Goal: Task Accomplishment & Management: Use online tool/utility

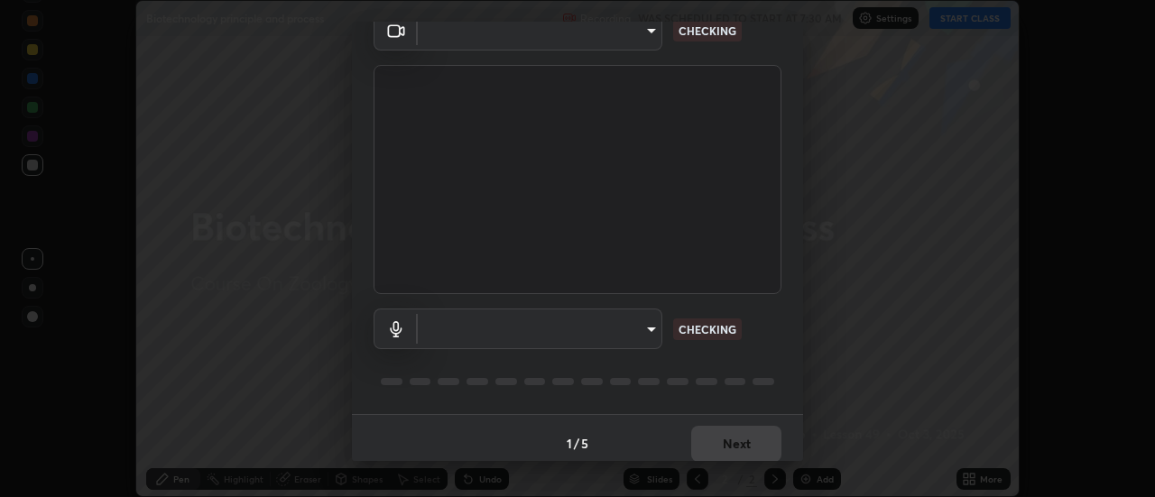
scroll to position [95, 0]
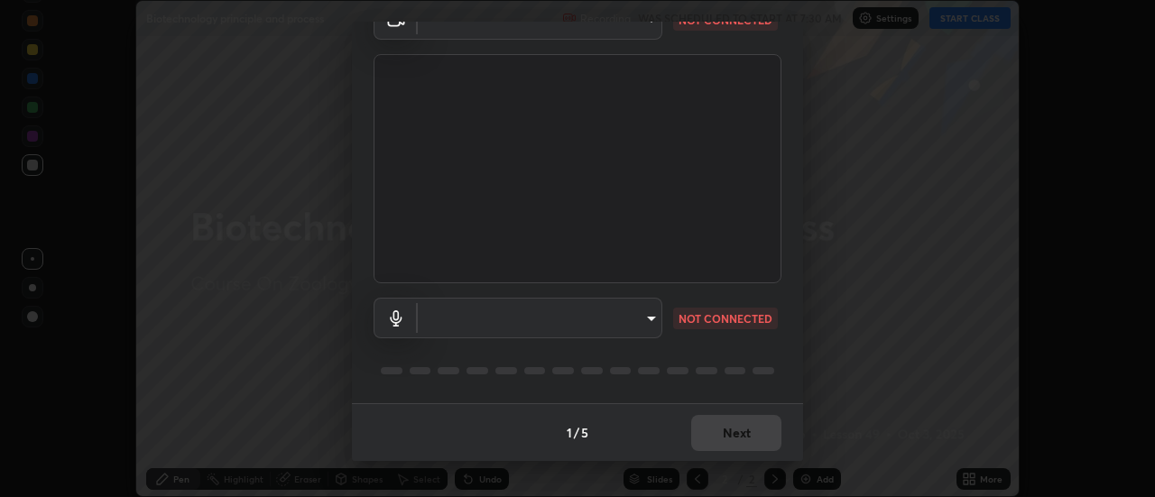
type input "4825068a70354f6bb8b87b711ec46b654dc523af82fc6d37acb8a926ccdce8f5"
type input "b65c06b14c7faa051d685f993ec14b3b84b1815ea69a0656019fd51a5eccf492"
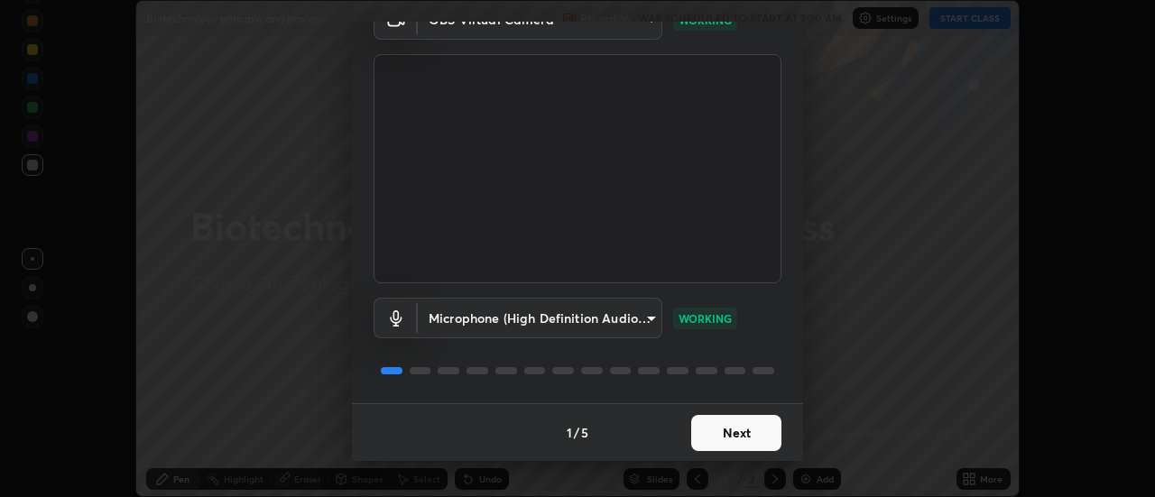
click at [705, 439] on button "Next" at bounding box center [736, 433] width 90 height 36
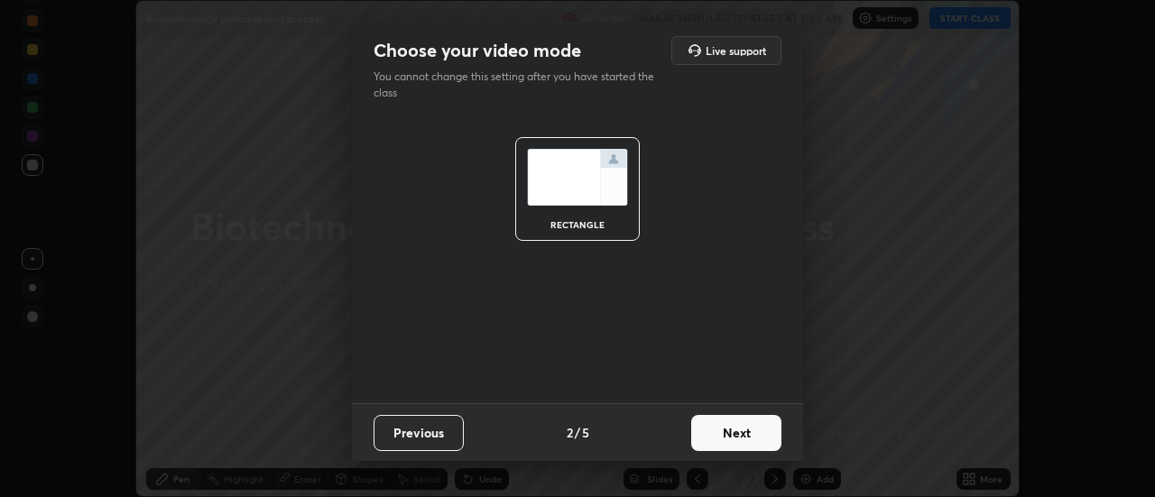
scroll to position [0, 0]
click at [714, 444] on button "Next" at bounding box center [736, 433] width 90 height 36
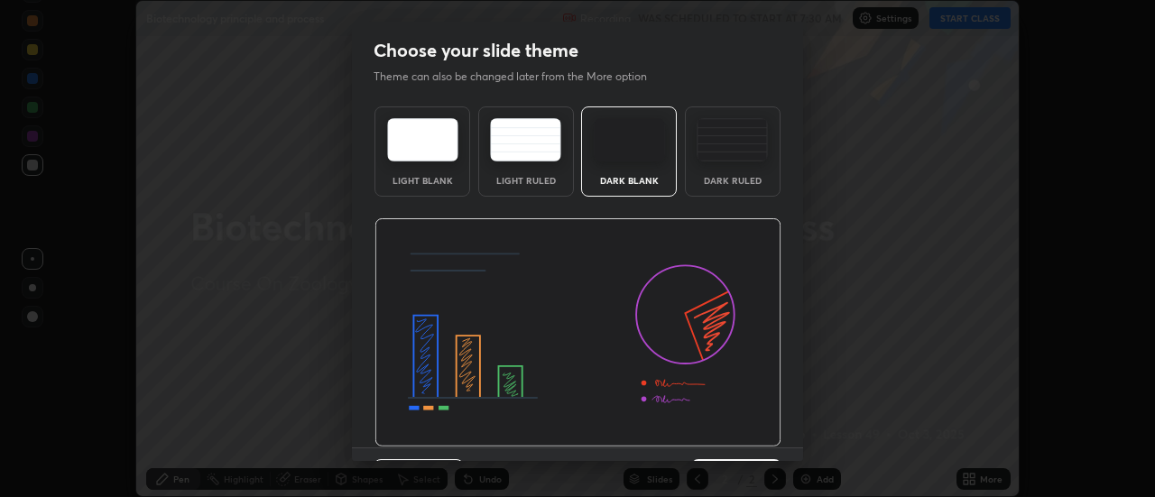
scroll to position [44, 0]
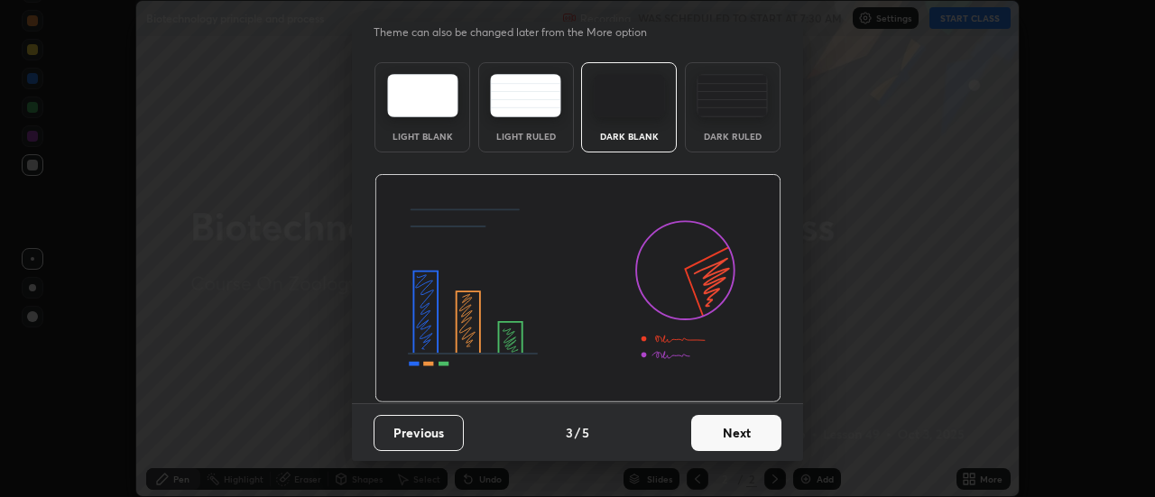
click at [731, 429] on button "Next" at bounding box center [736, 433] width 90 height 36
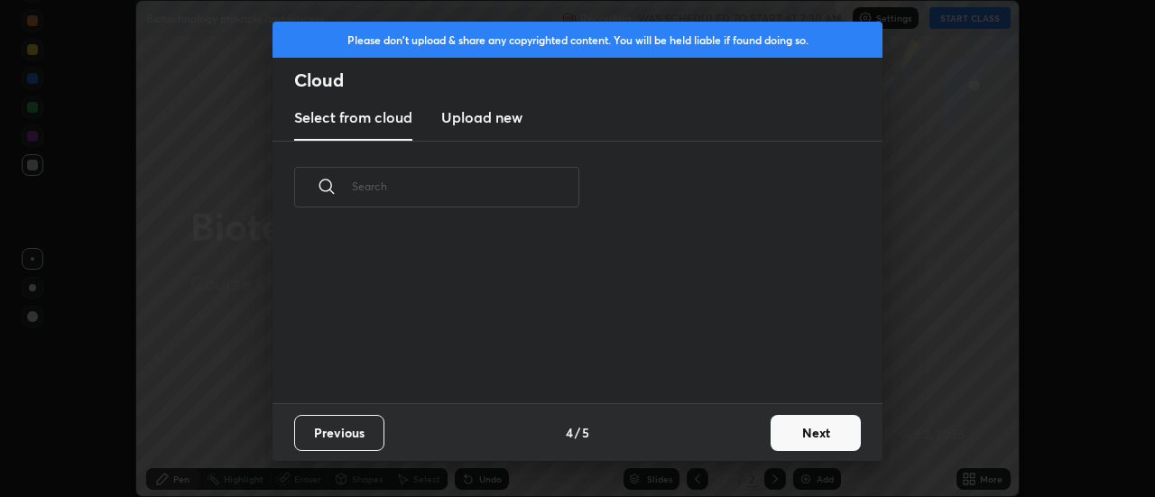
click at [799, 433] on button "Next" at bounding box center [816, 433] width 90 height 36
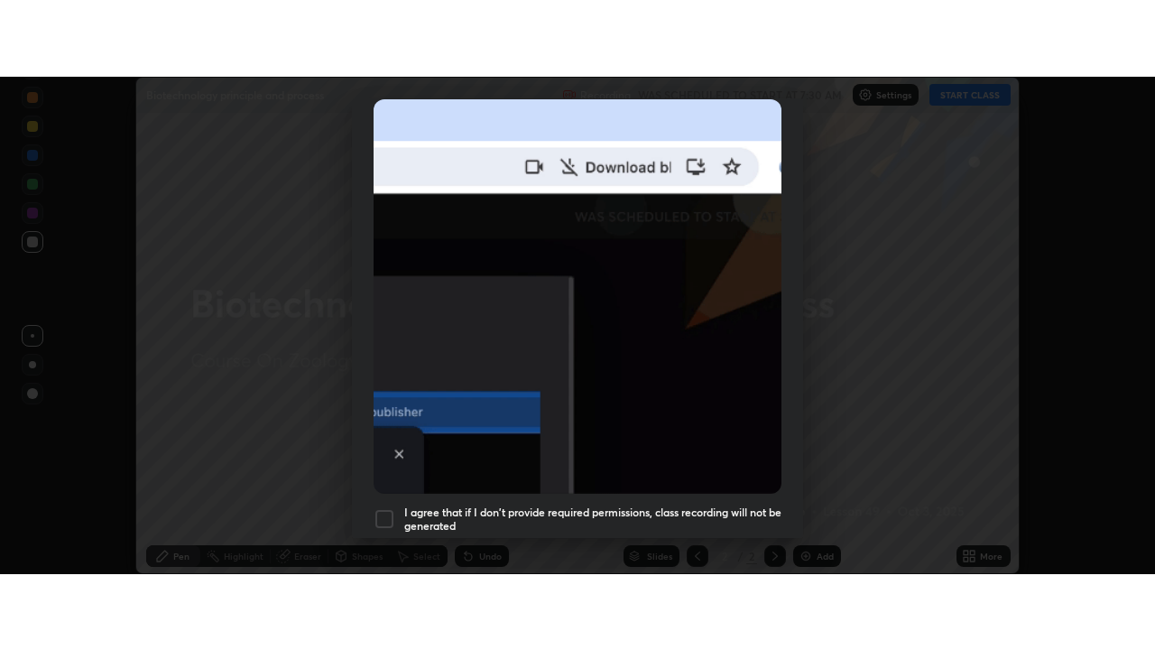
scroll to position [463, 0]
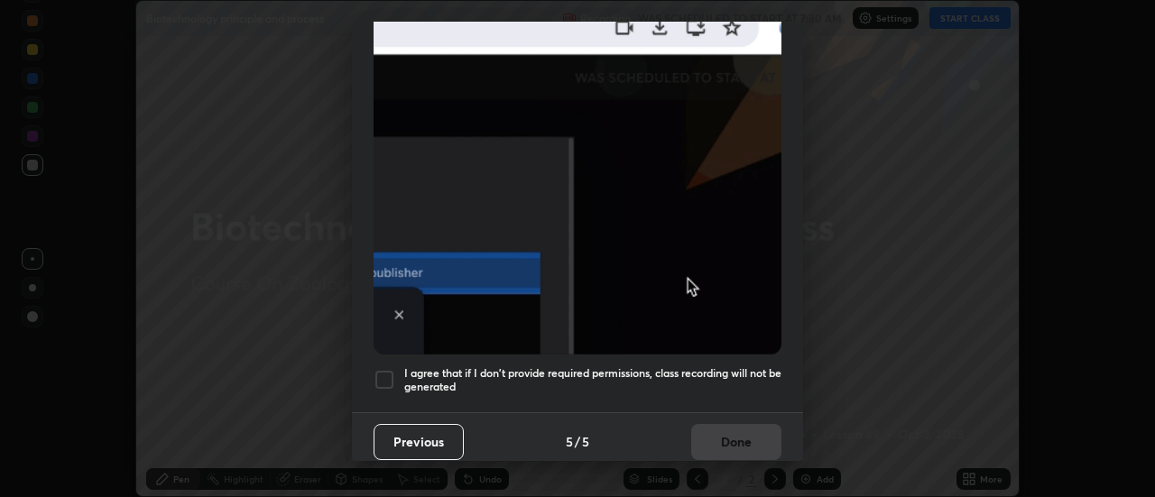
click at [736, 366] on h5 "I agree that if I don't provide required permissions, class recording will not …" at bounding box center [592, 380] width 377 height 28
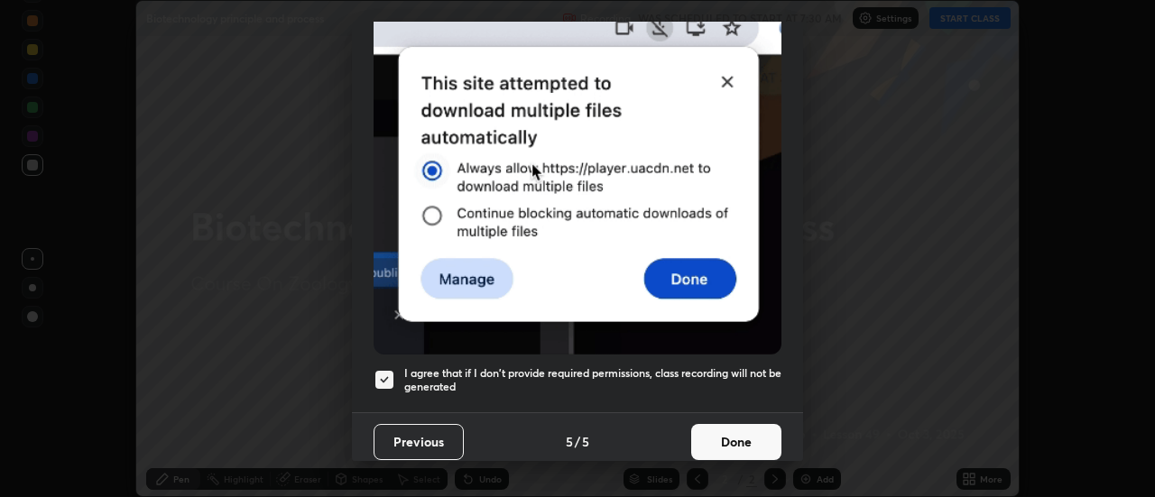
click at [737, 433] on button "Done" at bounding box center [736, 442] width 90 height 36
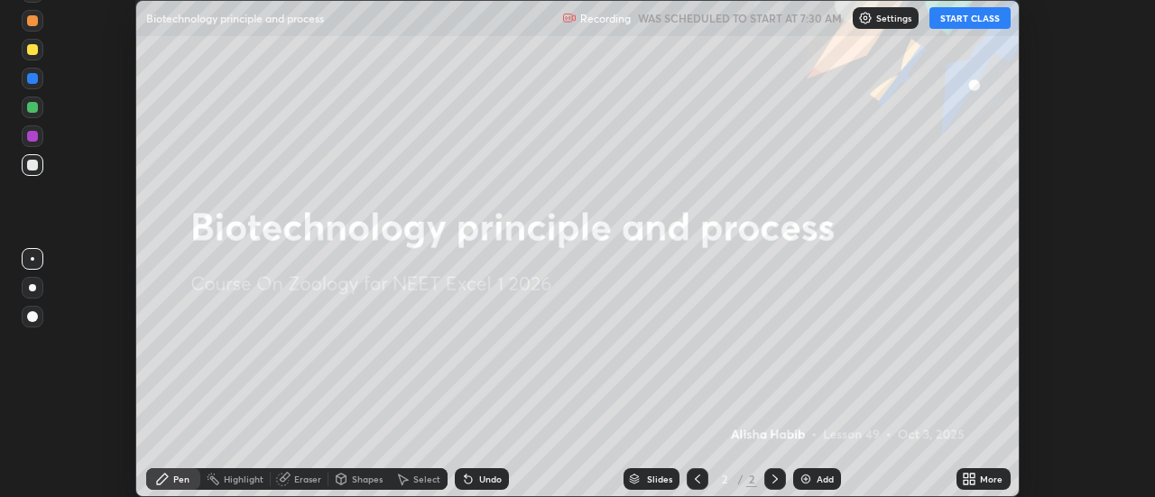
click at [953, 17] on button "START CLASS" at bounding box center [970, 18] width 81 height 22
click at [981, 478] on div "More" at bounding box center [991, 479] width 23 height 9
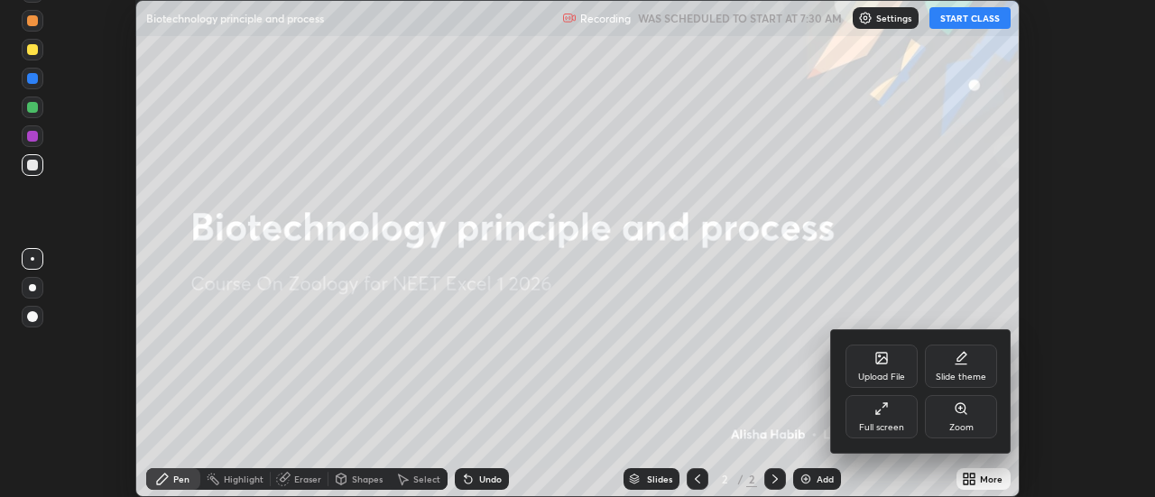
click at [895, 413] on div "Full screen" at bounding box center [882, 416] width 72 height 43
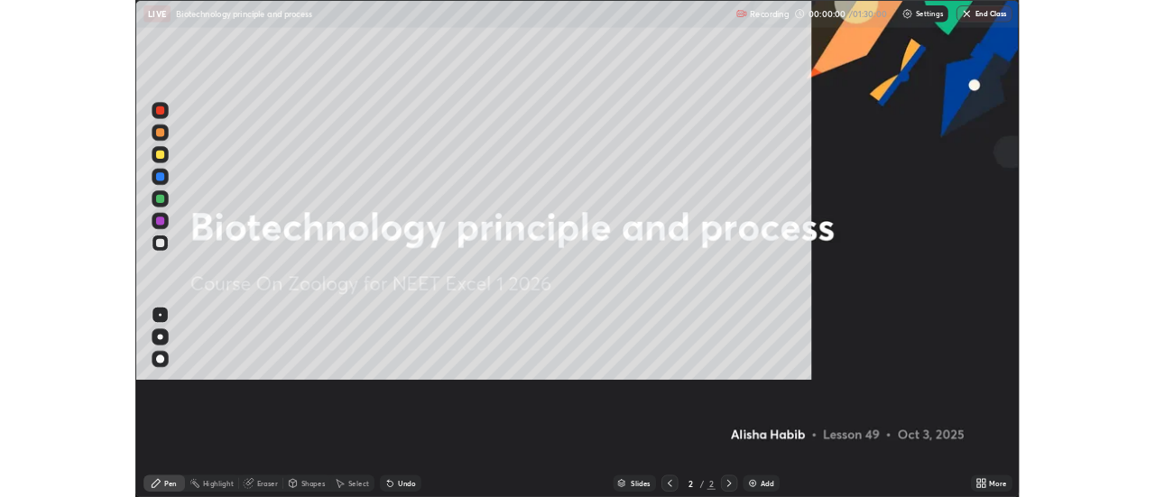
scroll to position [650, 1155]
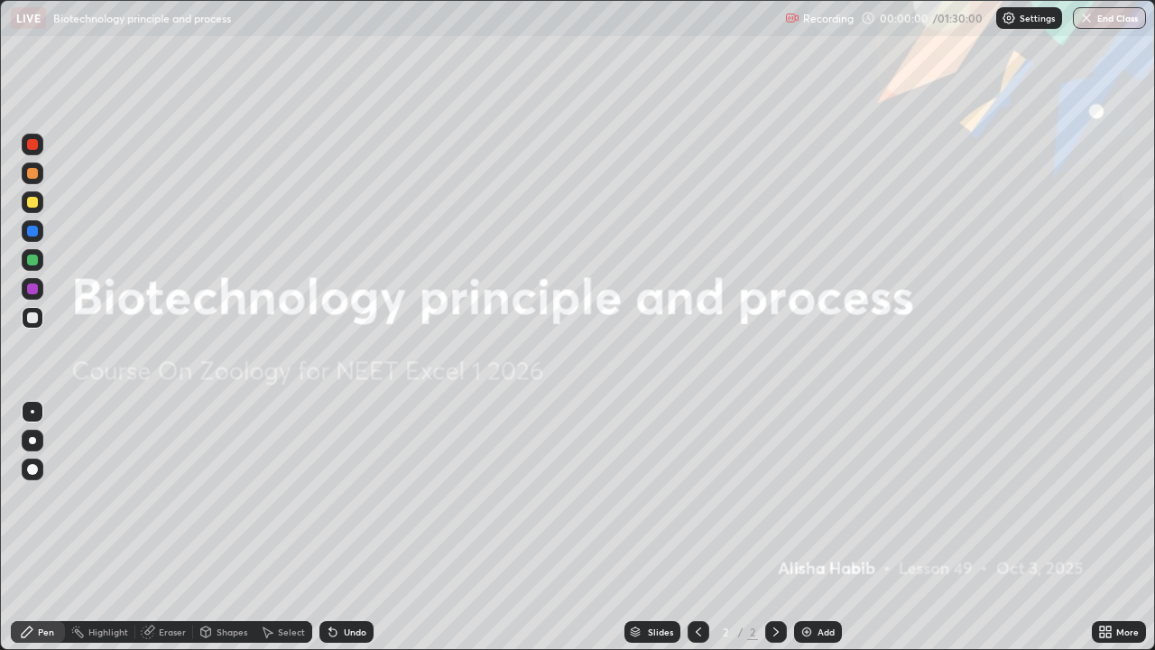
click at [821, 496] on div "Add" at bounding box center [818, 632] width 48 height 22
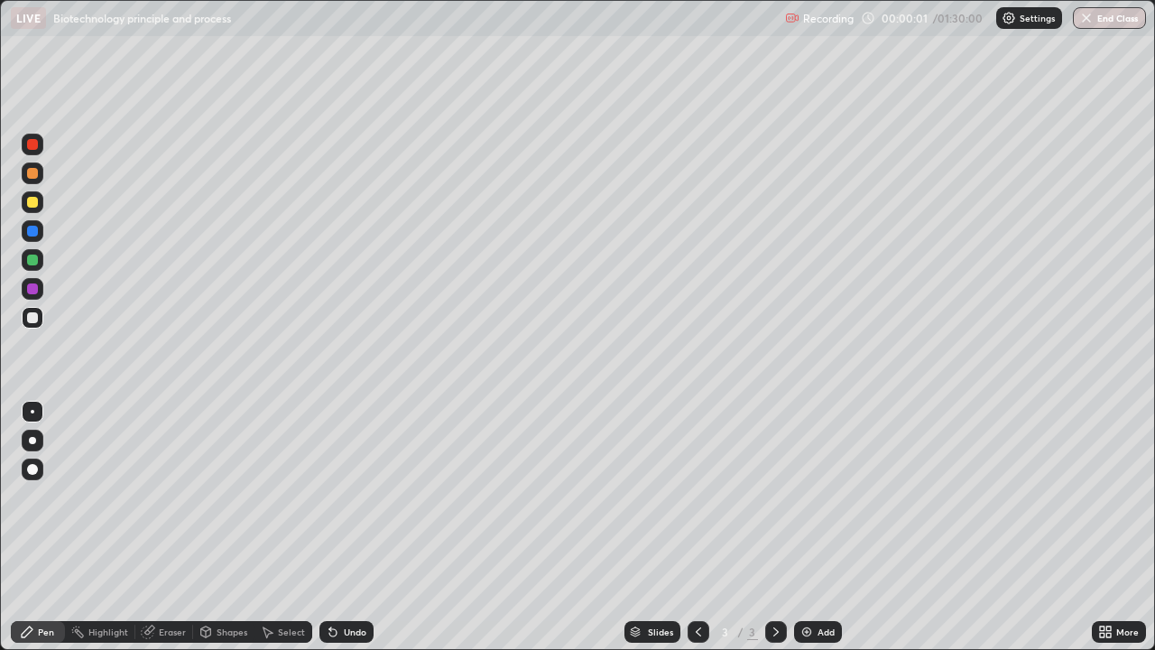
click at [40, 434] on div at bounding box center [33, 441] width 22 height 22
click at [346, 496] on div "Undo" at bounding box center [347, 632] width 54 height 22
click at [1124, 496] on div "More" at bounding box center [1128, 631] width 23 height 9
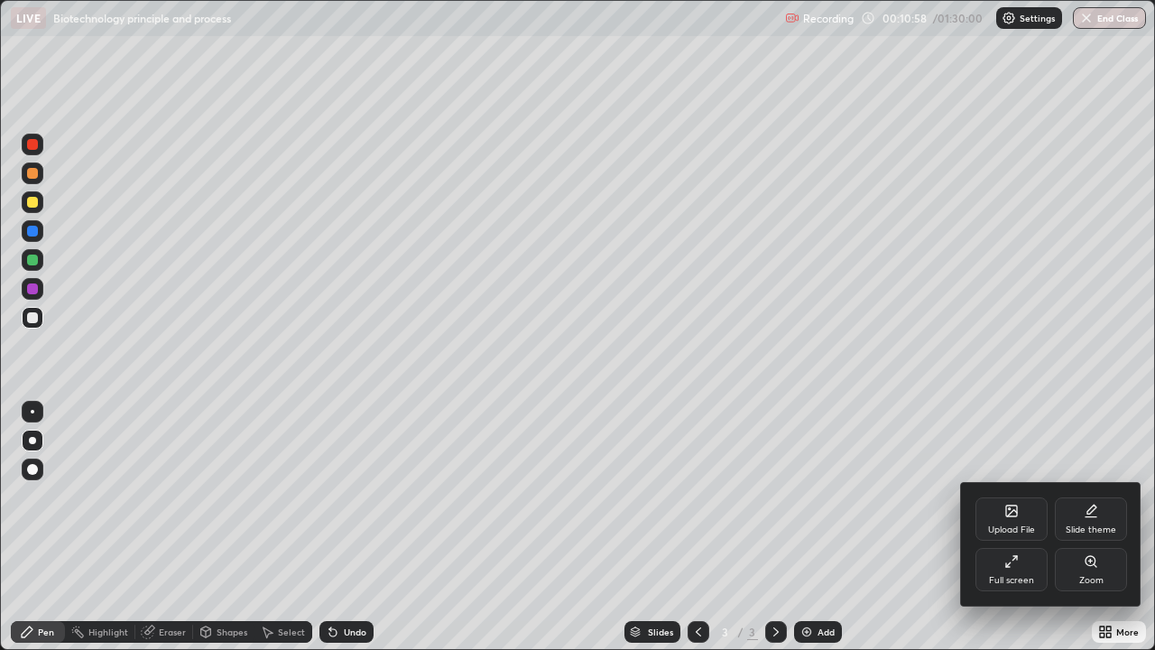
click at [1007, 496] on div "Full screen" at bounding box center [1011, 580] width 45 height 9
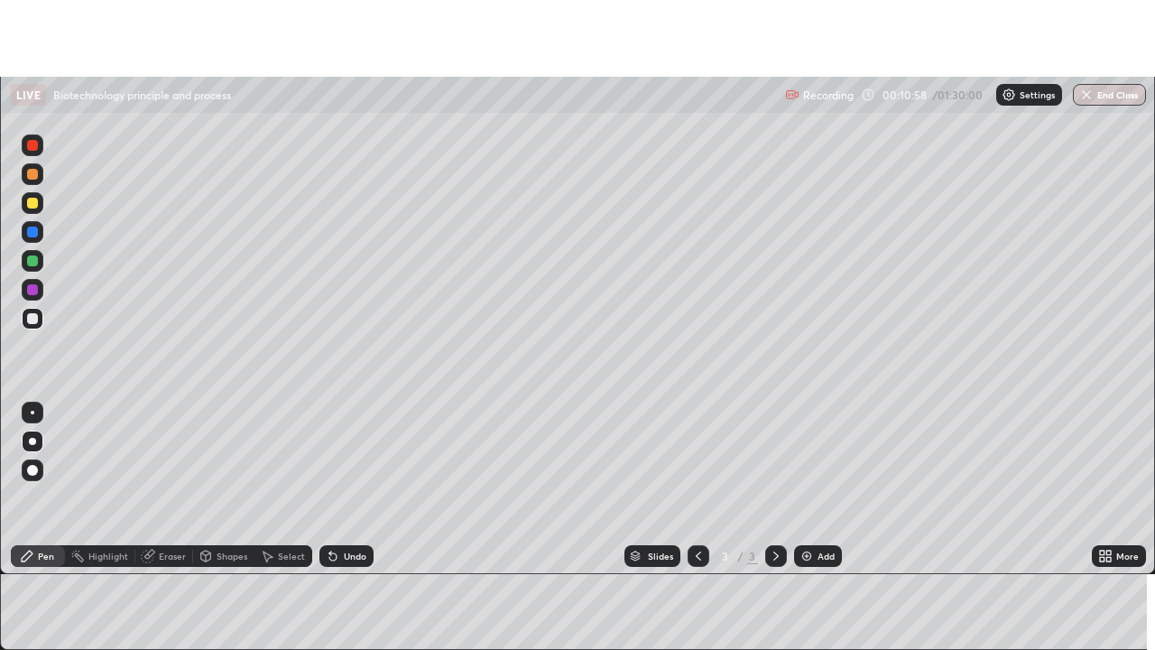
scroll to position [89770, 89112]
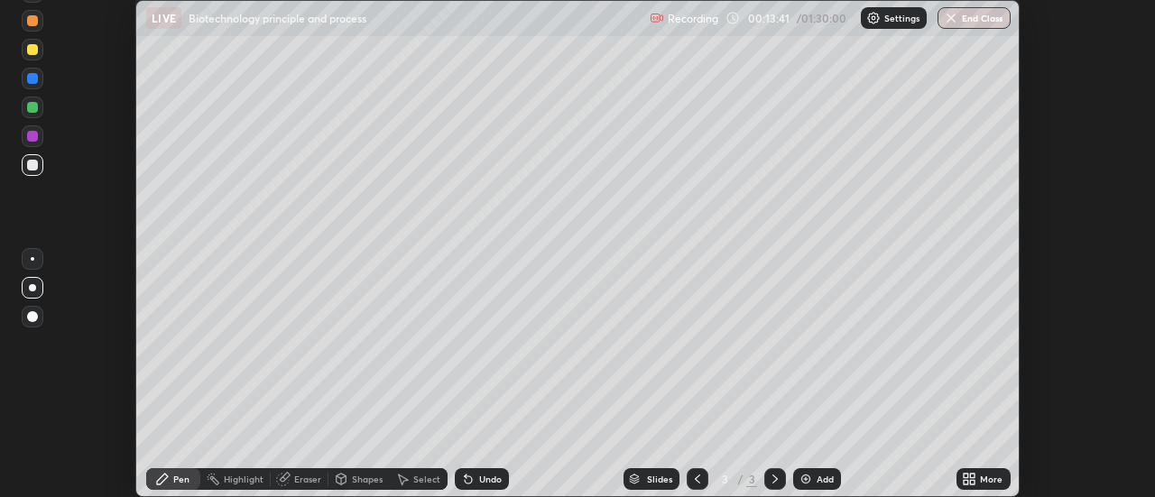
click at [980, 475] on div "More" at bounding box center [984, 479] width 54 height 22
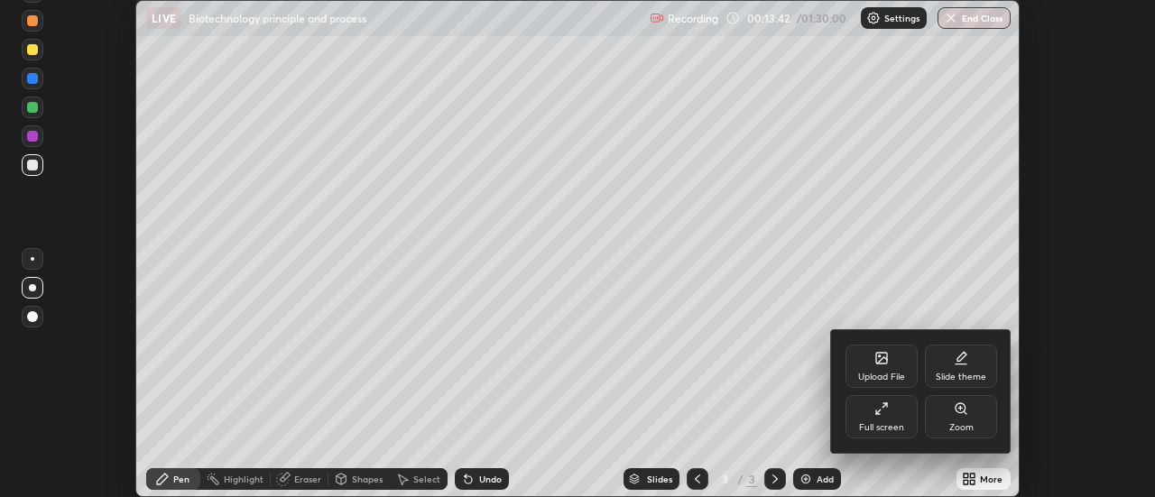
click at [884, 420] on div "Full screen" at bounding box center [882, 416] width 72 height 43
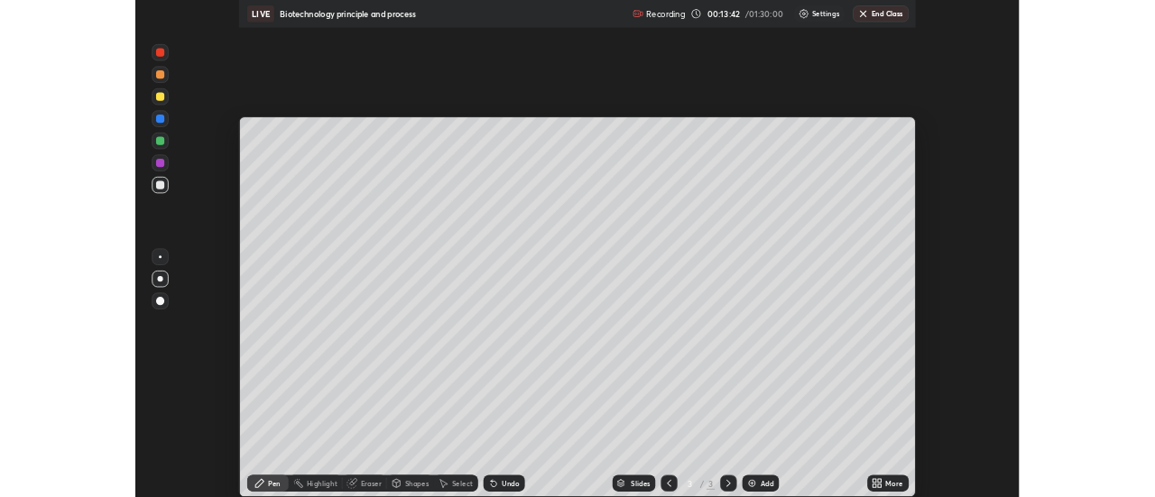
scroll to position [650, 1155]
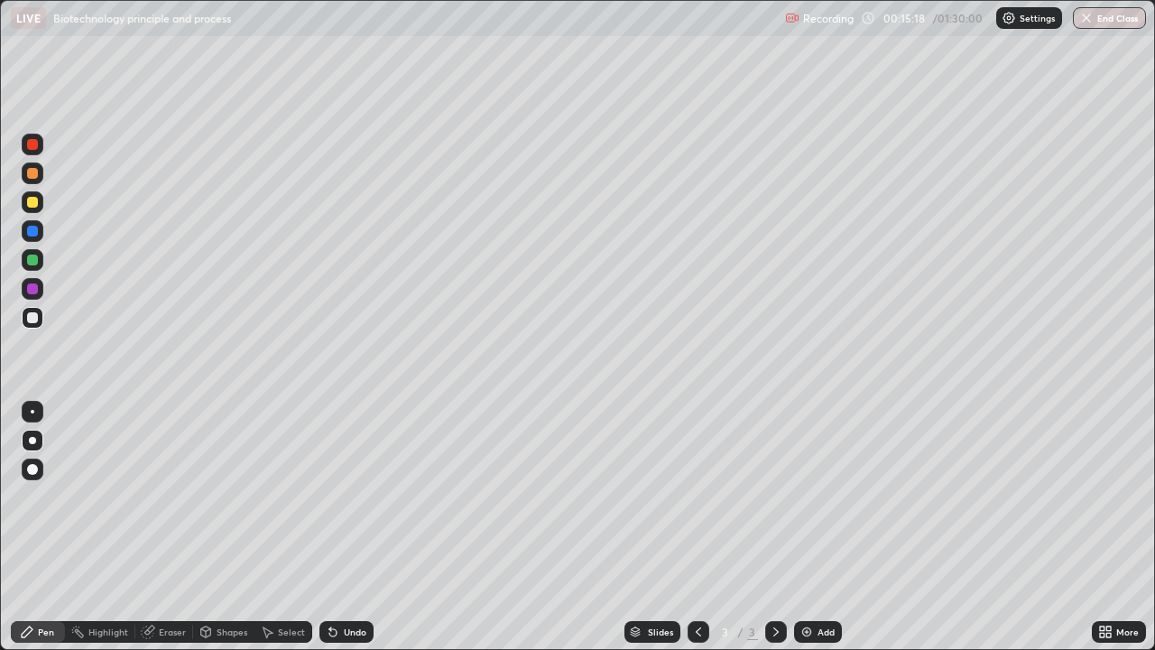
click at [1126, 496] on div "More" at bounding box center [1128, 631] width 23 height 9
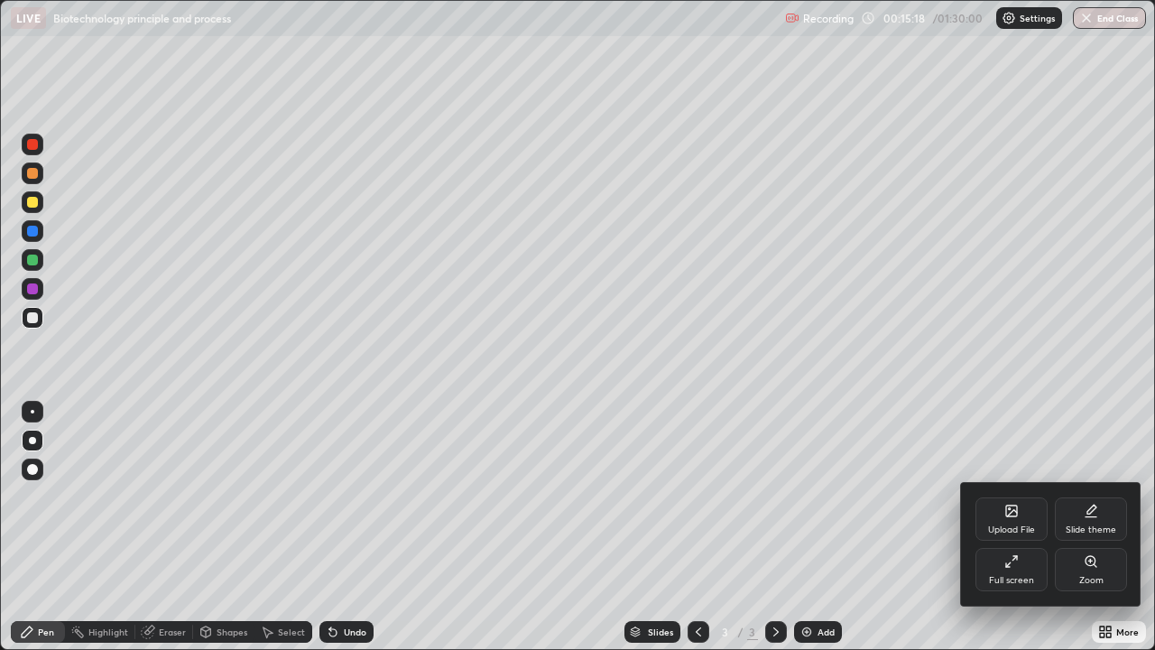
click at [997, 496] on div "Full screen" at bounding box center [1012, 569] width 72 height 43
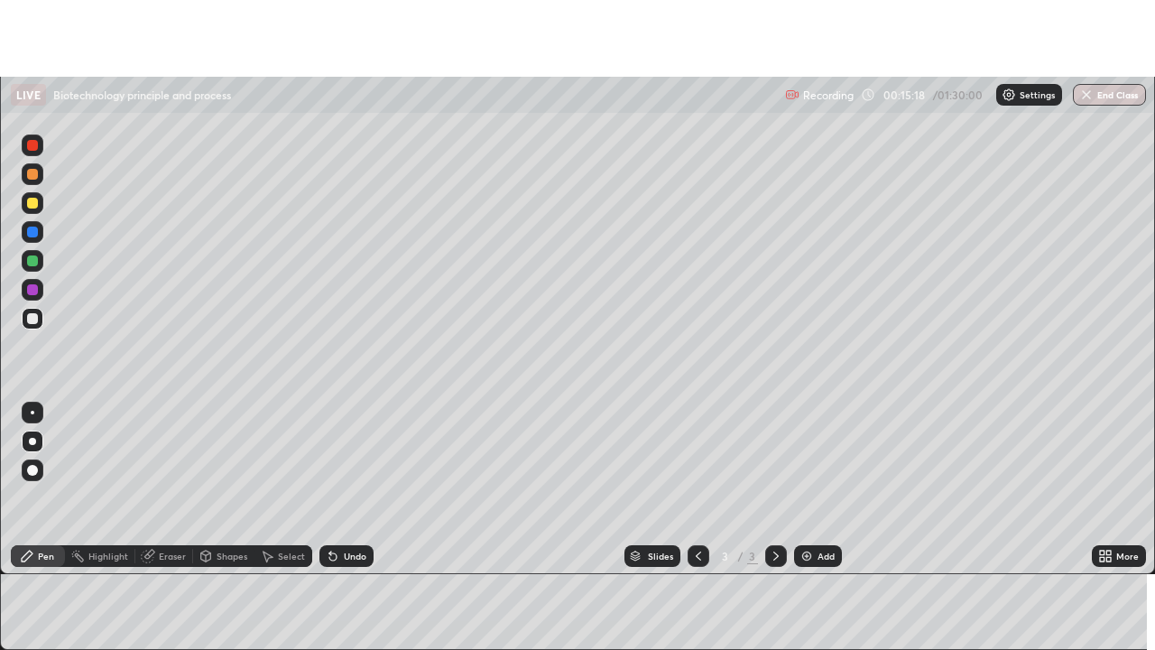
scroll to position [89770, 89112]
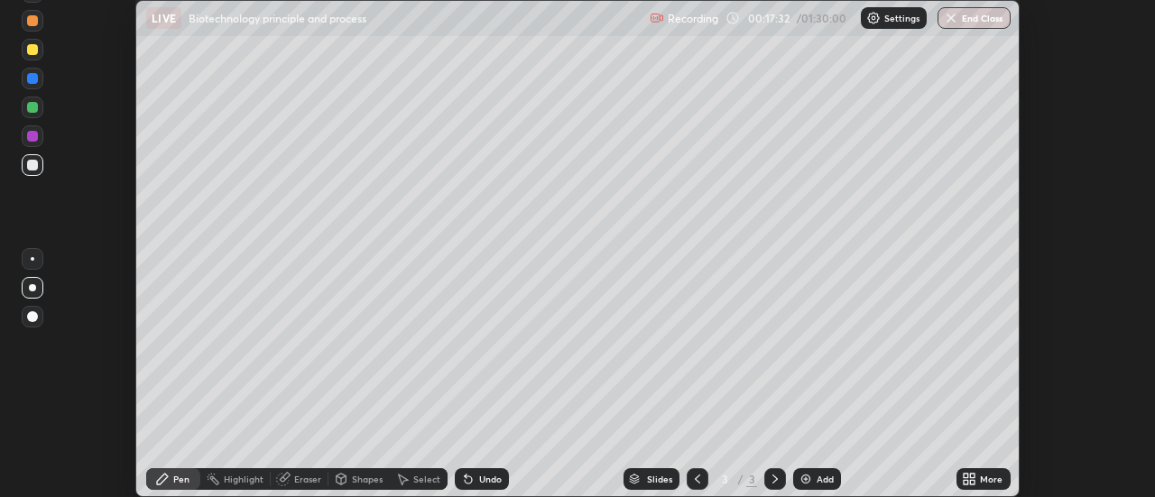
click at [973, 478] on icon at bounding box center [973, 476] width 5 height 5
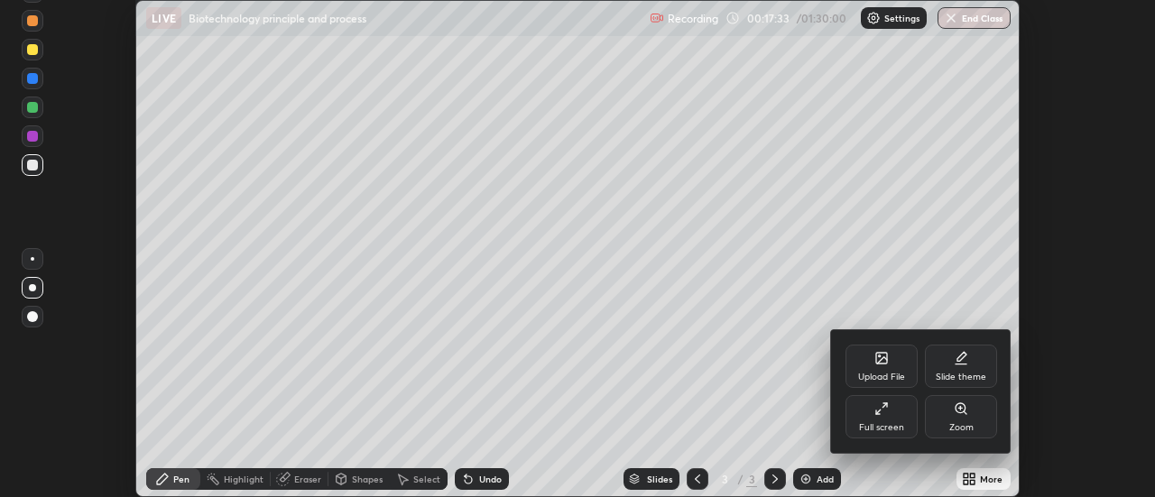
click at [898, 427] on div "Full screen" at bounding box center [881, 427] width 45 height 9
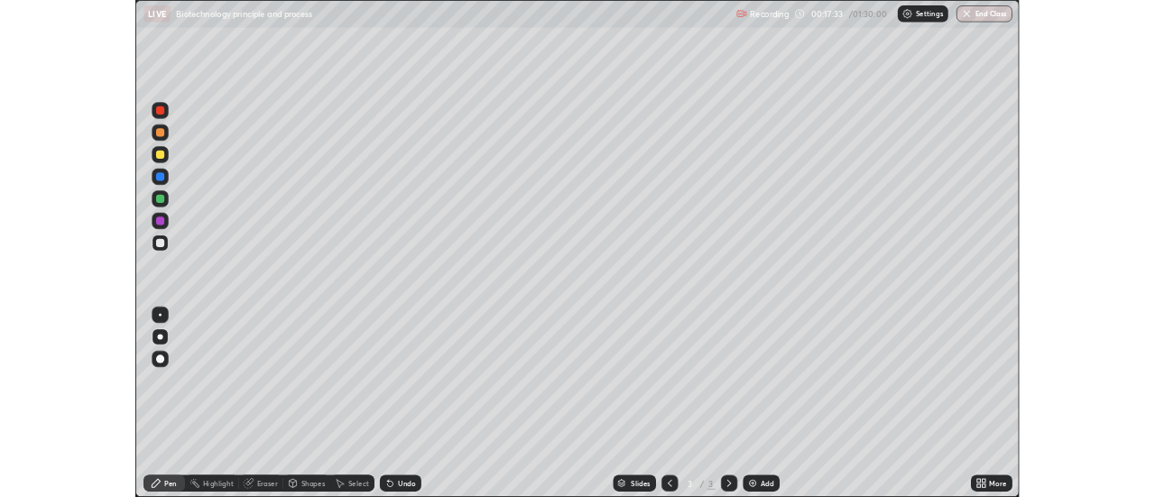
scroll to position [650, 1155]
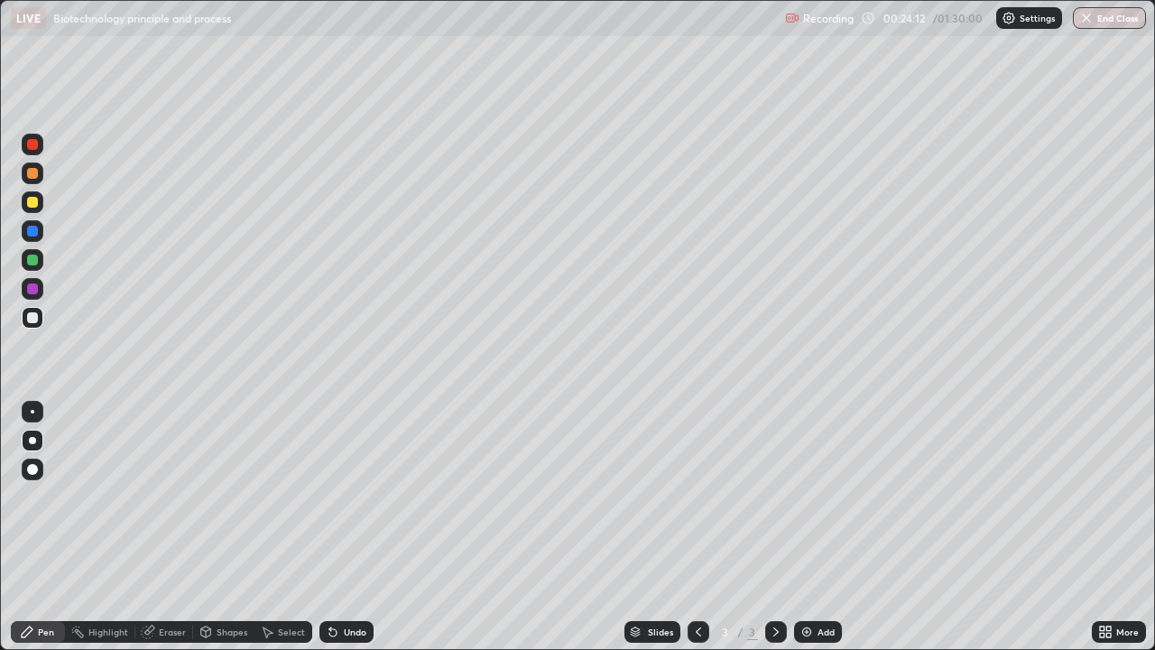
click at [37, 166] on div at bounding box center [33, 173] width 22 height 22
click at [41, 230] on div at bounding box center [33, 231] width 22 height 22
click at [356, 496] on div "Undo" at bounding box center [347, 632] width 54 height 22
click at [348, 496] on div "Undo" at bounding box center [347, 632] width 54 height 22
click at [48, 257] on div "Erase all" at bounding box center [32, 325] width 43 height 578
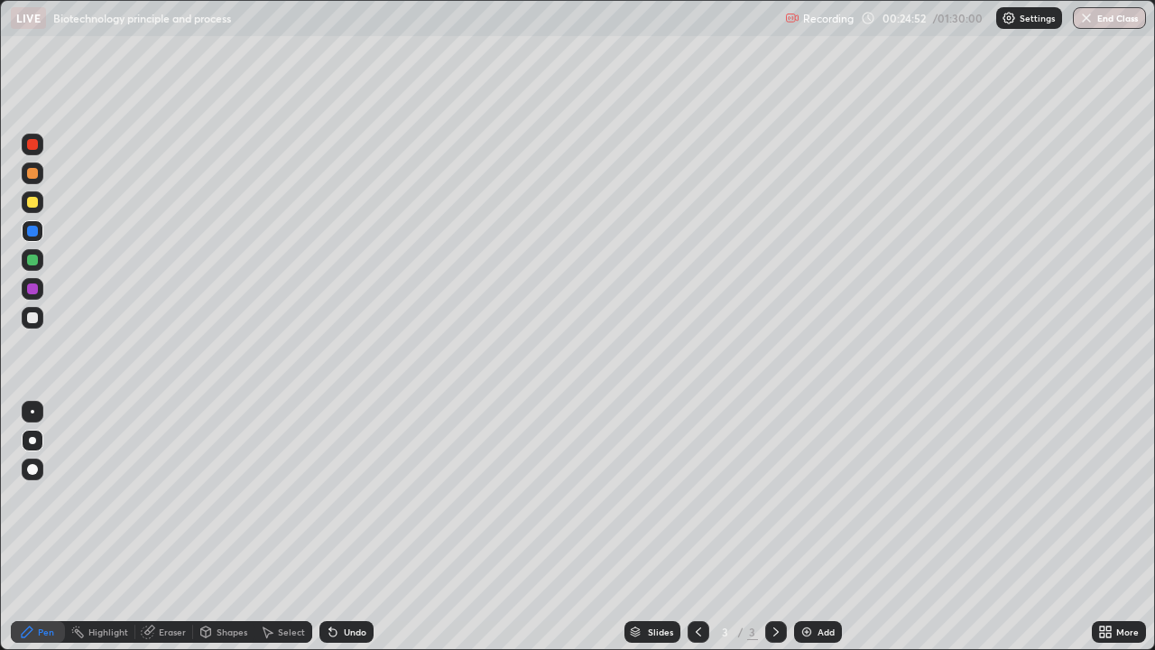
click at [40, 261] on div at bounding box center [33, 260] width 22 height 22
click at [344, 496] on div "Undo" at bounding box center [355, 631] width 23 height 9
click at [349, 496] on div "Undo" at bounding box center [347, 632] width 54 height 22
click at [347, 496] on div "Undo" at bounding box center [347, 632] width 54 height 22
click at [343, 496] on div "Undo" at bounding box center [347, 632] width 54 height 22
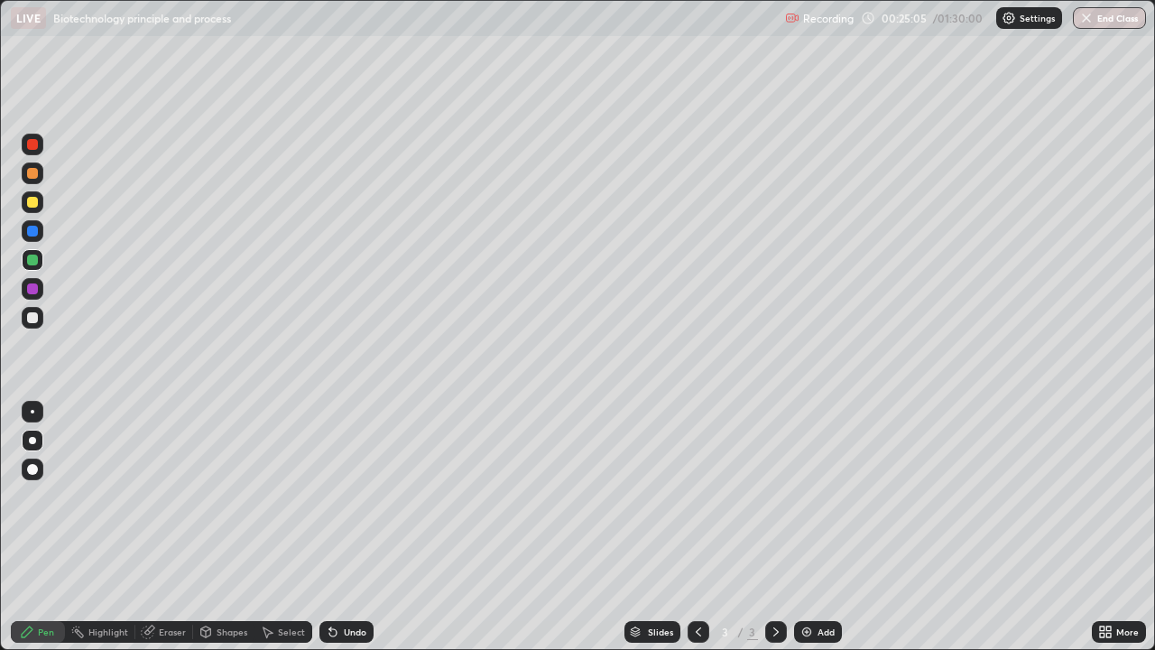
click at [340, 496] on div "Undo" at bounding box center [347, 632] width 54 height 22
click at [339, 496] on div "Undo" at bounding box center [347, 632] width 54 height 22
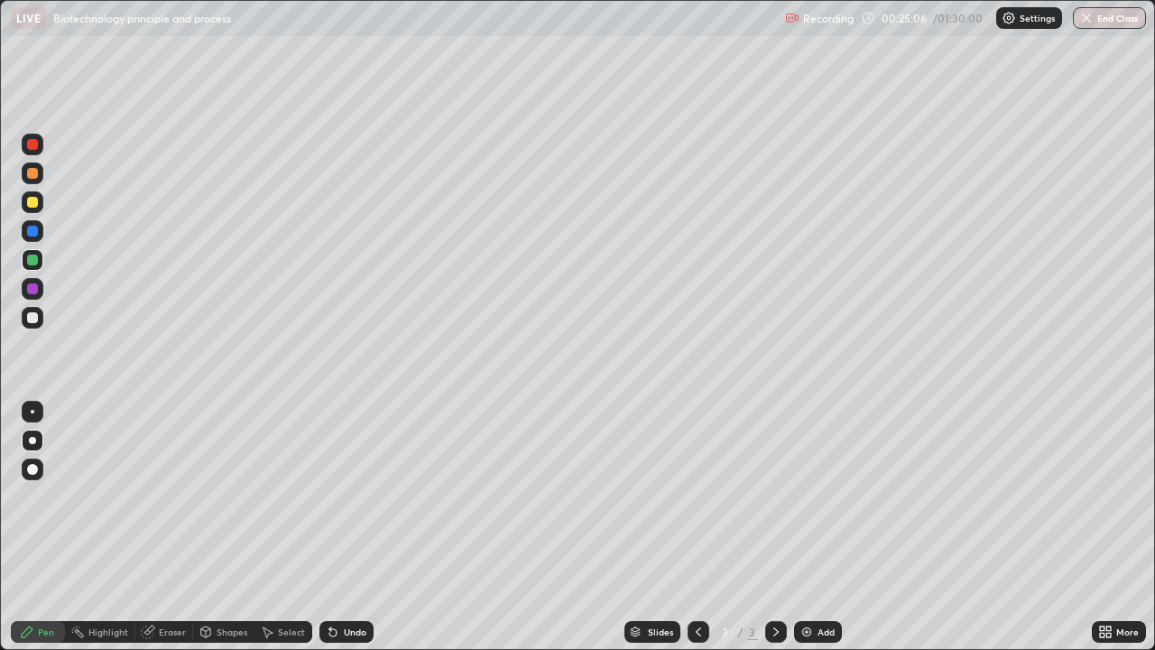
click at [339, 496] on div "Undo" at bounding box center [347, 632] width 54 height 22
click at [337, 496] on icon at bounding box center [333, 632] width 14 height 14
click at [42, 320] on div at bounding box center [33, 318] width 22 height 22
click at [349, 496] on div "Undo" at bounding box center [355, 631] width 23 height 9
click at [340, 496] on div "Undo" at bounding box center [347, 632] width 54 height 22
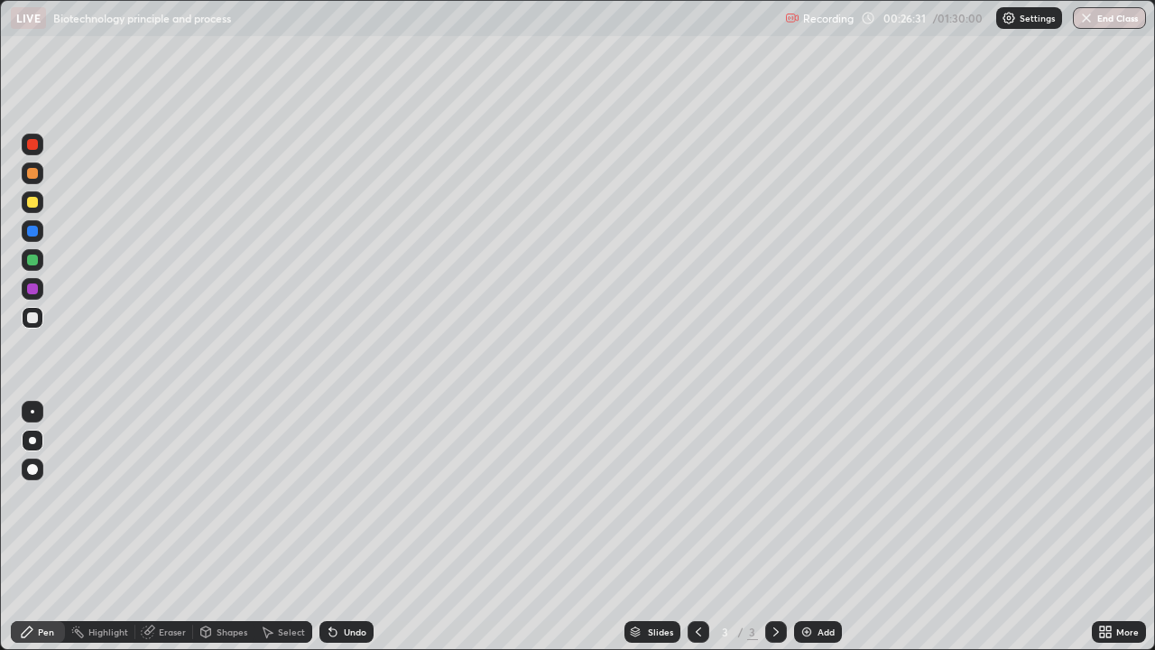
click at [34, 174] on div at bounding box center [32, 173] width 11 height 11
click at [42, 322] on div at bounding box center [33, 318] width 22 height 22
click at [366, 496] on div "Undo" at bounding box center [347, 632] width 54 height 22
click at [368, 496] on div "Undo" at bounding box center [347, 632] width 54 height 22
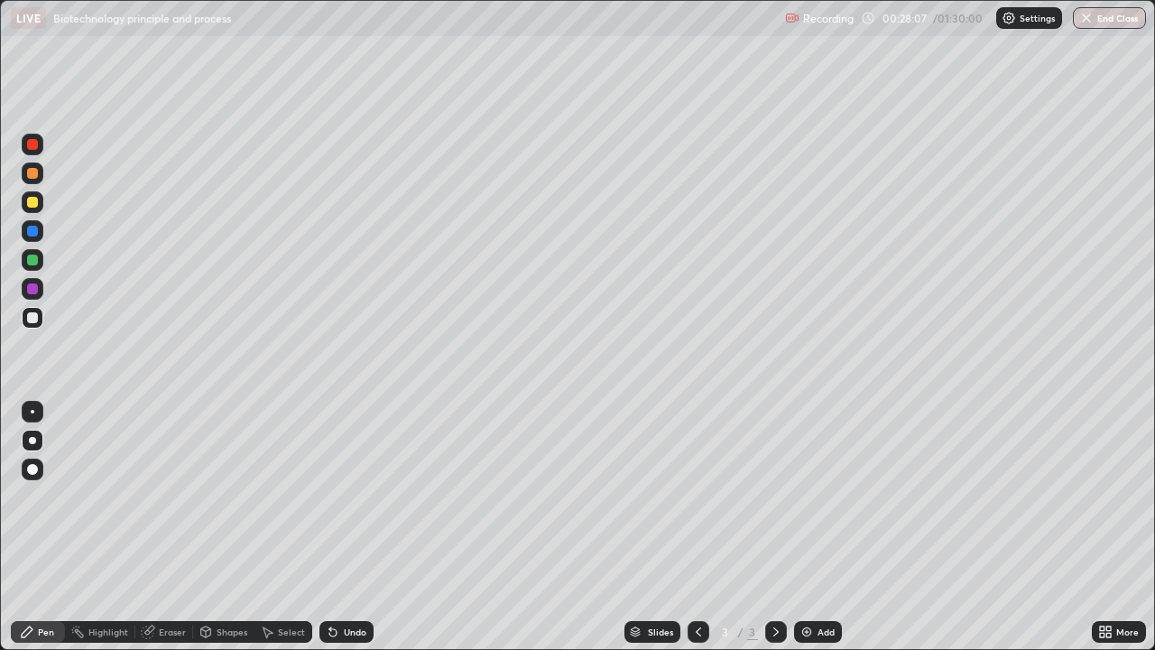
click at [364, 496] on div "Undo" at bounding box center [355, 631] width 23 height 9
click at [362, 496] on div "Undo" at bounding box center [355, 631] width 23 height 9
click at [364, 496] on div "Undo" at bounding box center [355, 631] width 23 height 9
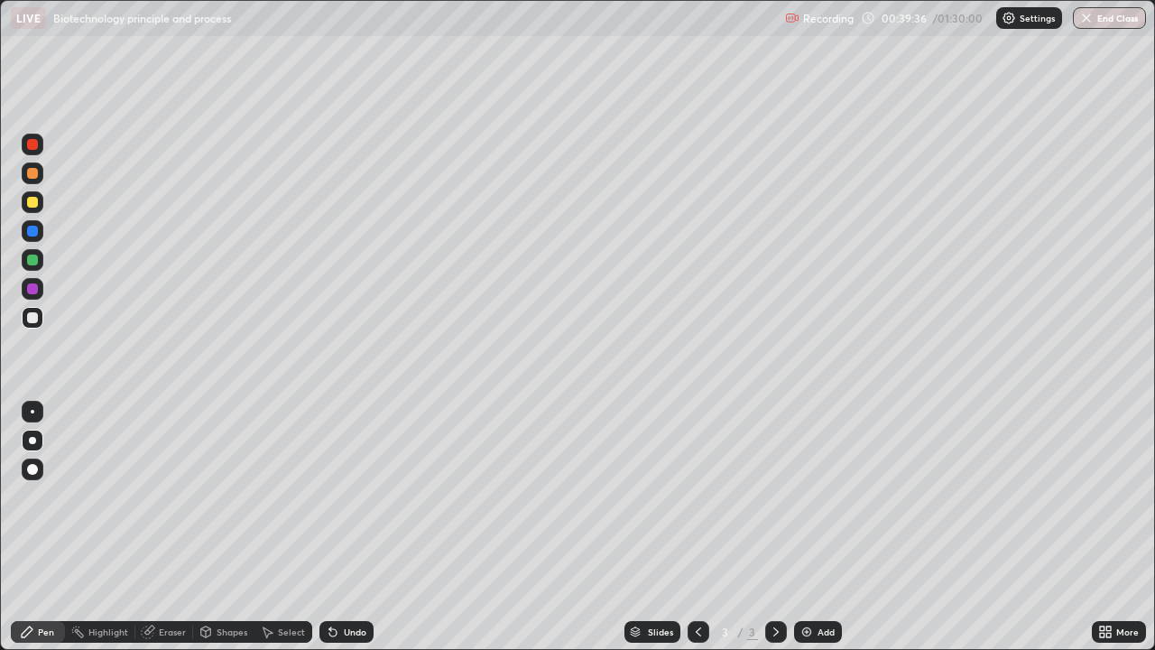
click at [811, 496] on img at bounding box center [807, 632] width 14 height 14
click at [36, 496] on div "Pen" at bounding box center [38, 632] width 54 height 22
click at [24, 496] on icon at bounding box center [27, 631] width 11 height 11
click at [0, 496] on div "Setting up your live class" at bounding box center [577, 325] width 1155 height 650
click at [14, 496] on div "Erase all" at bounding box center [32, 325] width 43 height 578
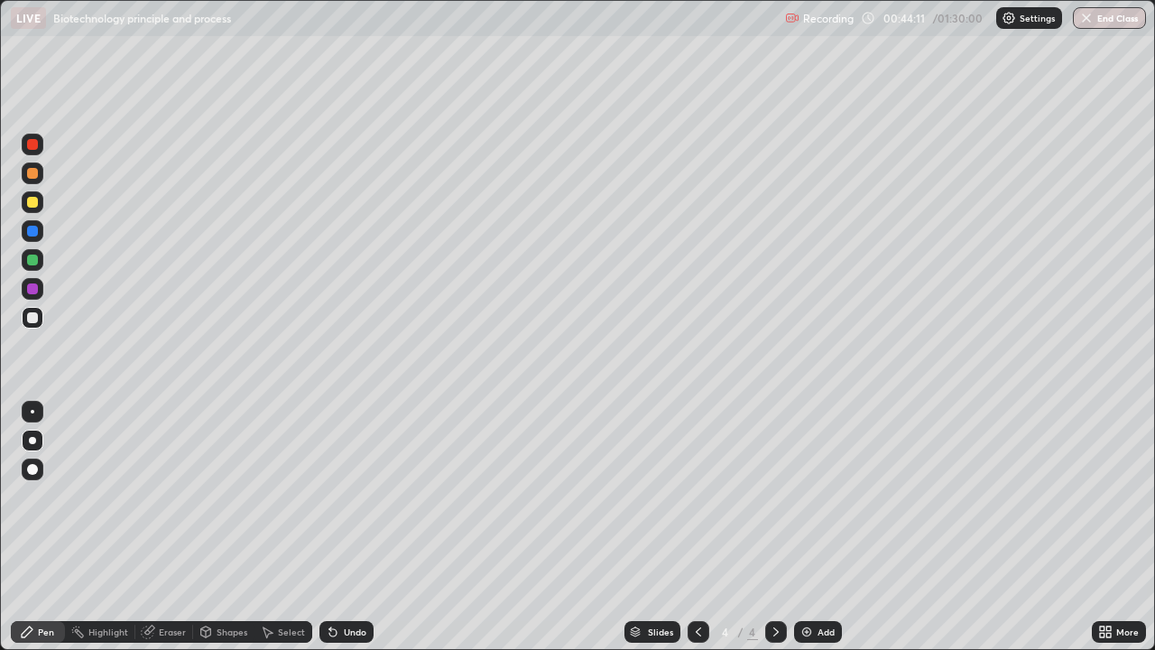
click at [17, 496] on div "Erase all" at bounding box center [32, 325] width 43 height 578
click at [0, 496] on div "Pen Highlight Eraser Shapes Select Undo Slides 4 / 4 Add More" at bounding box center [577, 632] width 1155 height 36
click at [7, 496] on div "Pen Highlight Eraser Shapes Select Undo Slides 4 / 4 Add More" at bounding box center [577, 632] width 1155 height 36
click at [8, 496] on div "Pen Highlight Eraser Shapes Select Undo Slides 4 / 4 Add More" at bounding box center [577, 632] width 1155 height 36
click at [814, 496] on div "Add" at bounding box center [818, 632] width 48 height 22
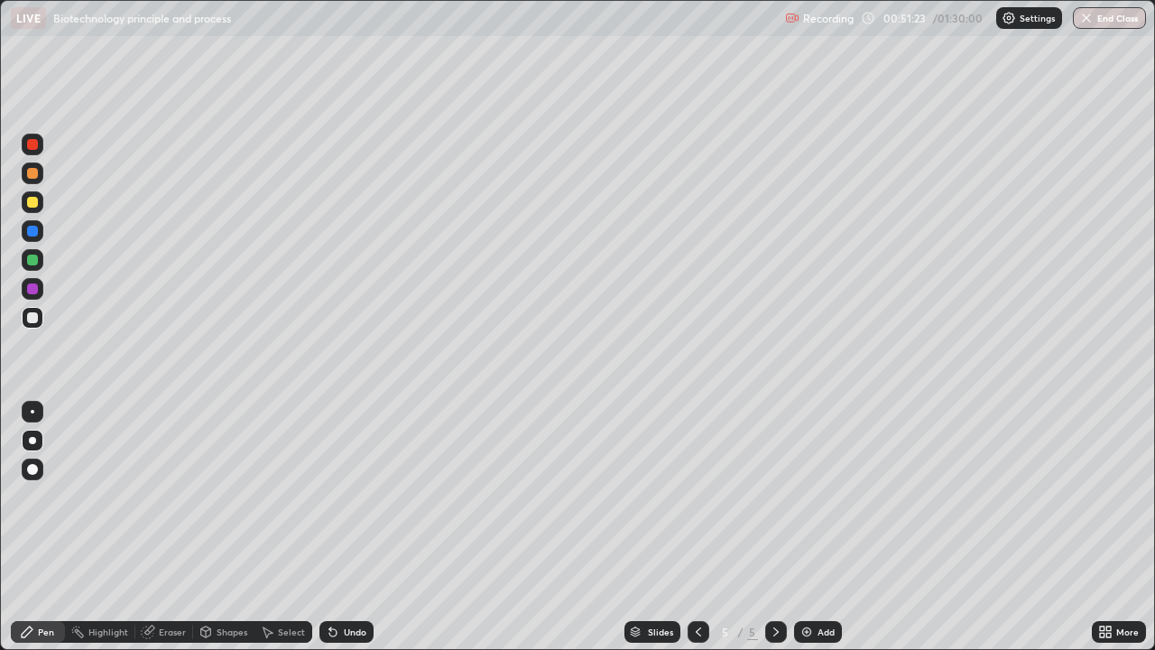
click at [40, 174] on div at bounding box center [33, 173] width 22 height 22
click at [39, 323] on div at bounding box center [33, 318] width 22 height 22
click at [337, 496] on icon at bounding box center [333, 632] width 14 height 14
click at [366, 496] on div "Undo" at bounding box center [347, 632] width 54 height 22
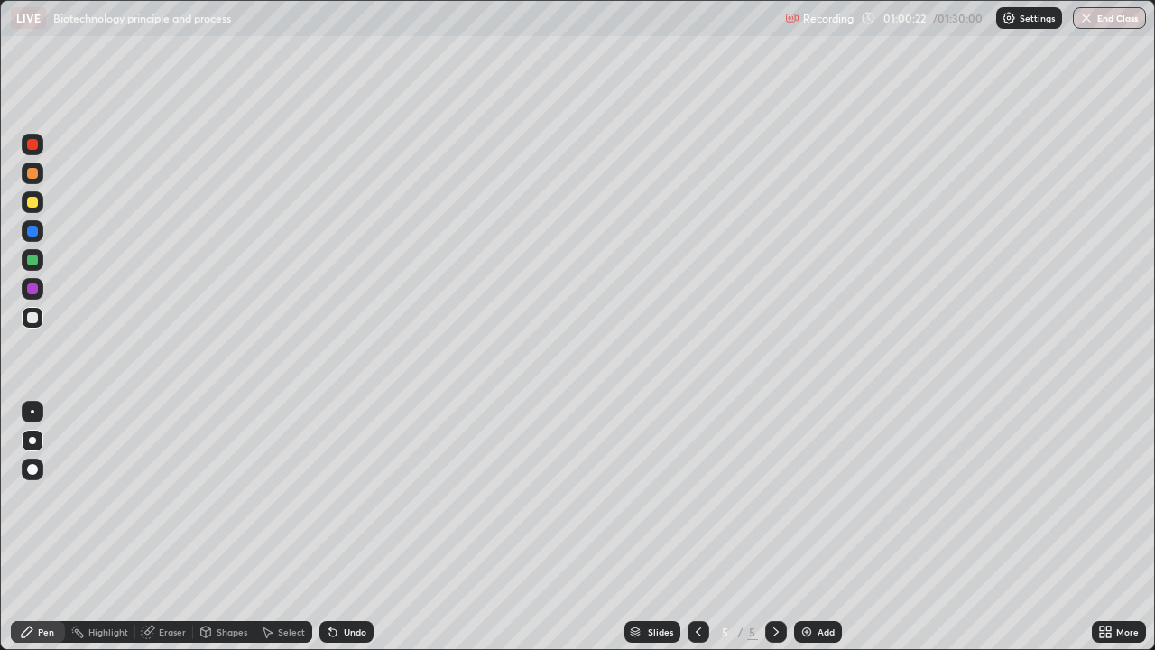
click at [818, 496] on div "Add" at bounding box center [826, 631] width 17 height 9
click at [37, 204] on div at bounding box center [32, 202] width 11 height 11
click at [344, 496] on div "Undo" at bounding box center [355, 631] width 23 height 9
click at [107, 496] on div "Highlight" at bounding box center [108, 631] width 40 height 9
click at [32, 496] on icon at bounding box center [32, 572] width 4 height 4
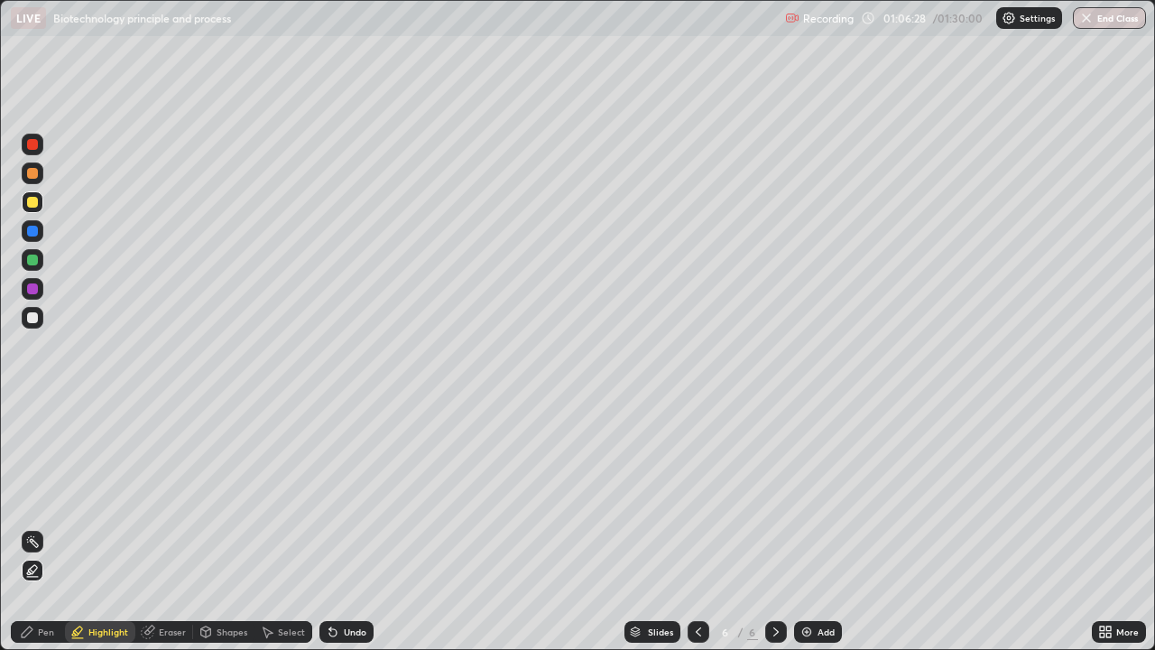
click at [344, 496] on div "Undo" at bounding box center [355, 631] width 23 height 9
click at [42, 496] on div "Pen" at bounding box center [46, 631] width 16 height 9
click at [1102, 496] on icon at bounding box center [1102, 628] width 5 height 5
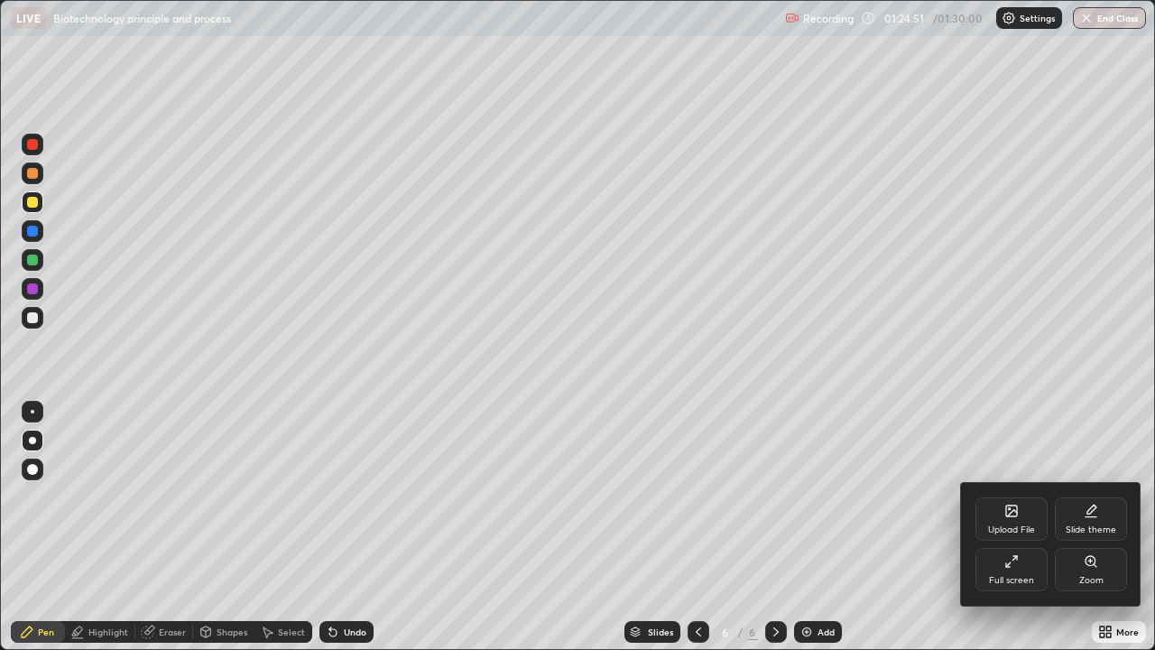
click at [986, 496] on div "Full screen" at bounding box center [1012, 569] width 72 height 43
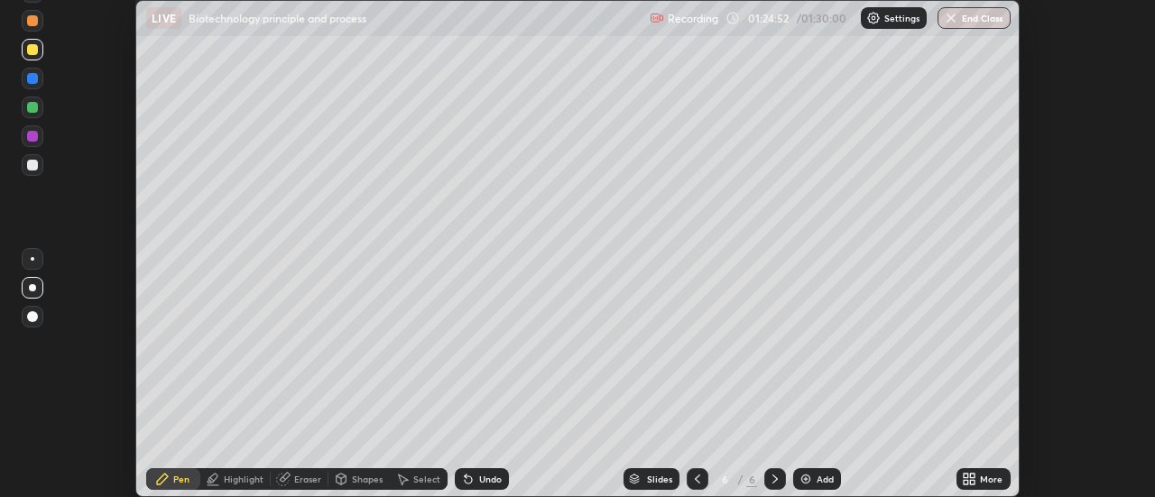
scroll to position [89770, 89112]
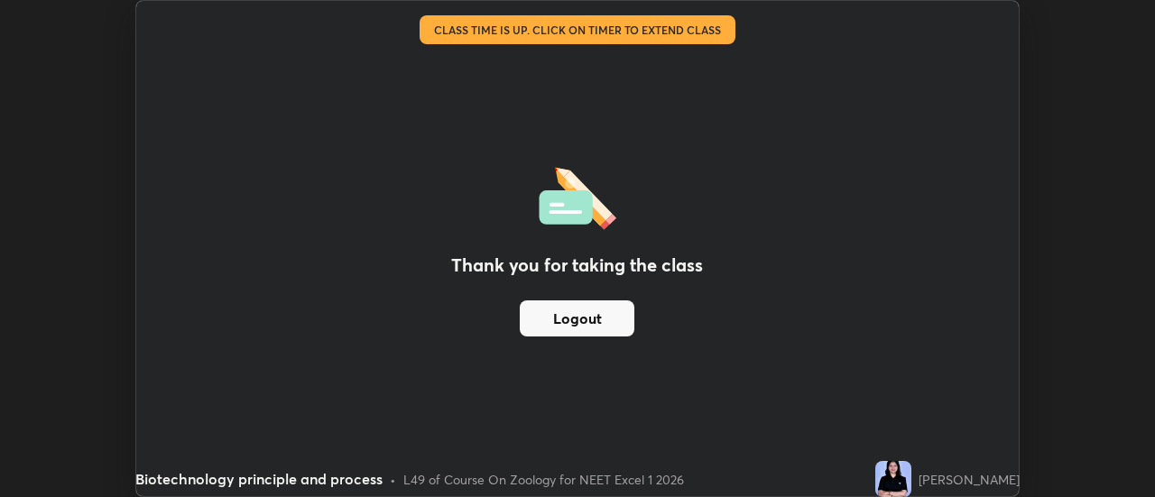
click at [581, 320] on button "Logout" at bounding box center [577, 319] width 115 height 36
